Goal: Information Seeking & Learning: Learn about a topic

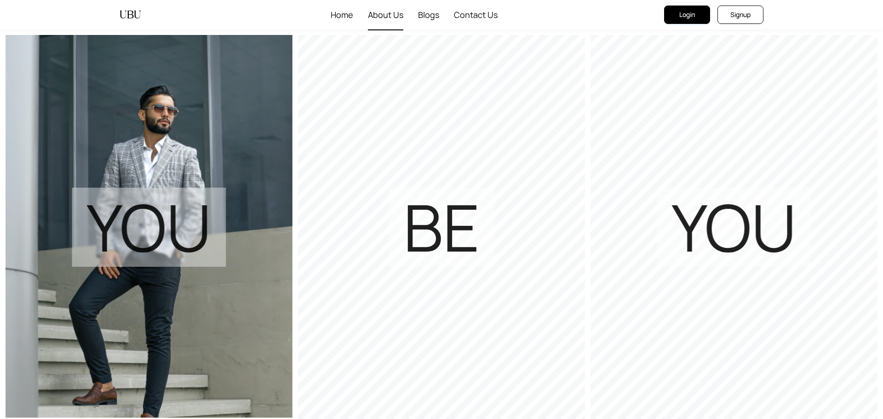
click at [391, 15] on span "About Us" at bounding box center [385, 14] width 35 height 29
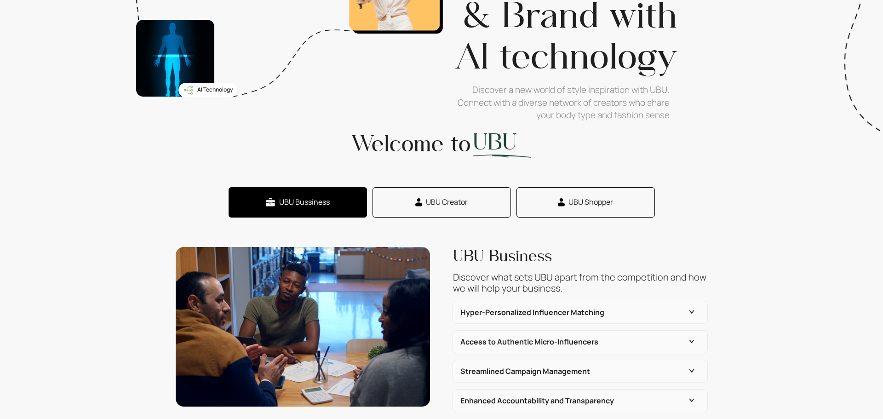
scroll to position [224, 0]
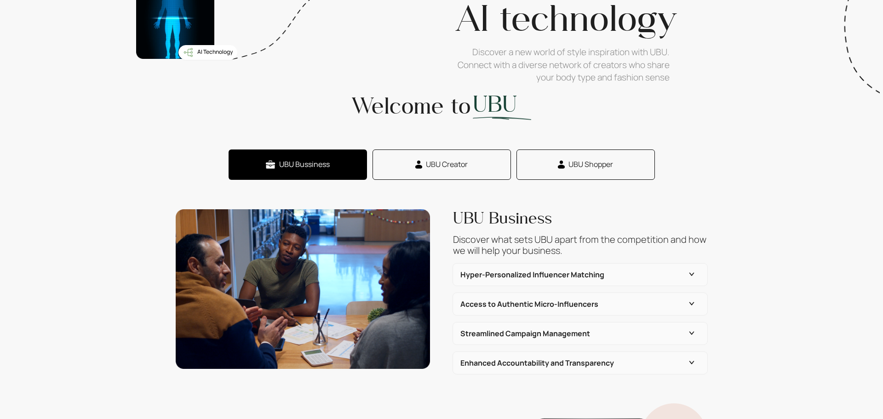
click at [538, 278] on h6 "Hyper-Personalized Influencer Matching" at bounding box center [574, 274] width 229 height 11
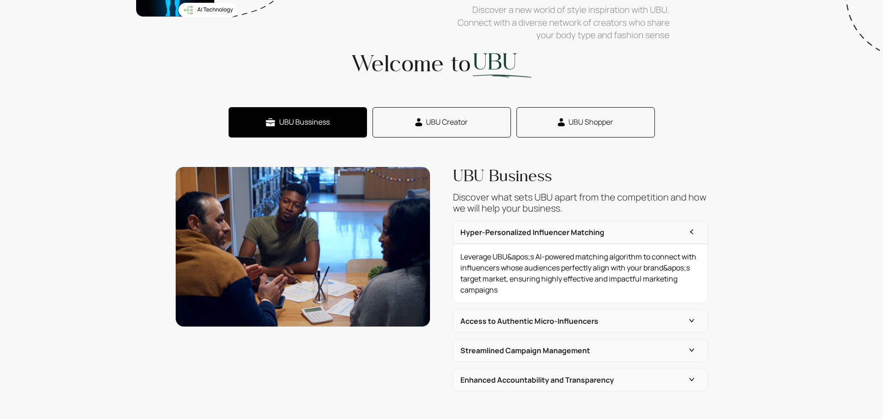
scroll to position [273, 0]
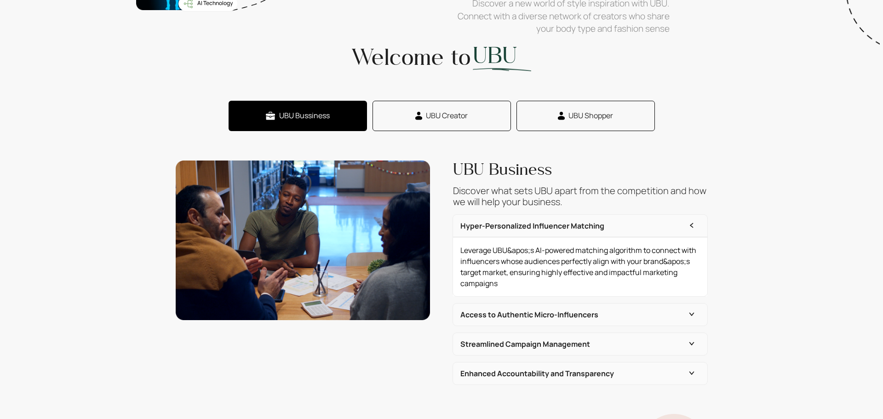
click at [621, 314] on h6 "Access to Authentic Micro-Influencers" at bounding box center [574, 314] width 229 height 11
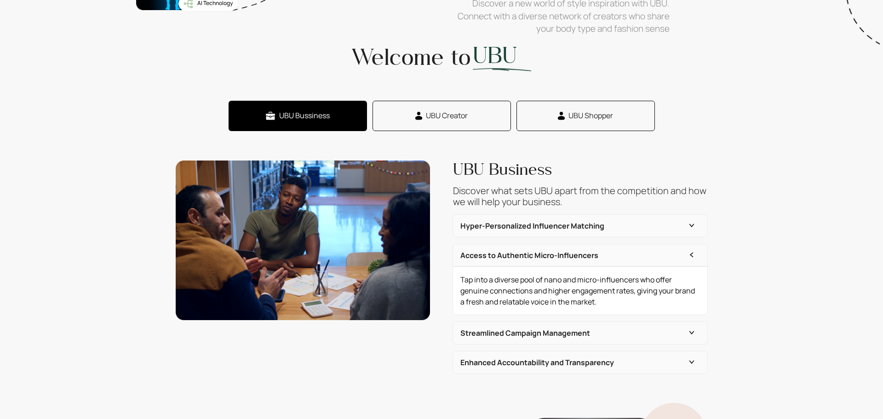
click at [594, 328] on h6 "Streamlined Campaign Management" at bounding box center [574, 333] width 229 height 11
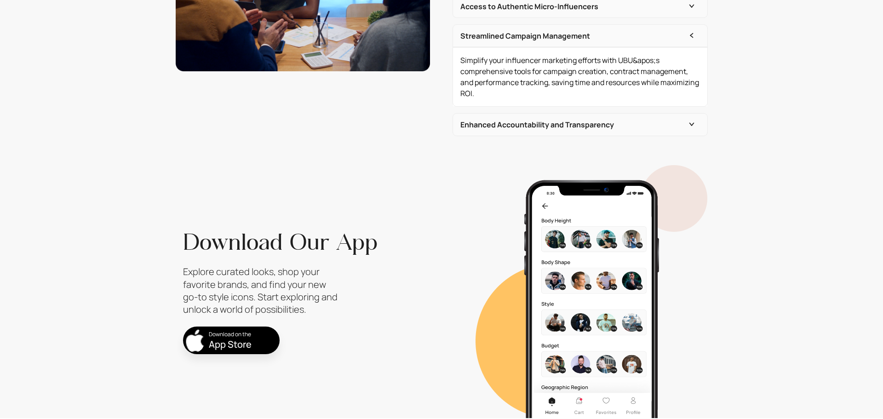
scroll to position [0, 0]
